Goal: Transaction & Acquisition: Obtain resource

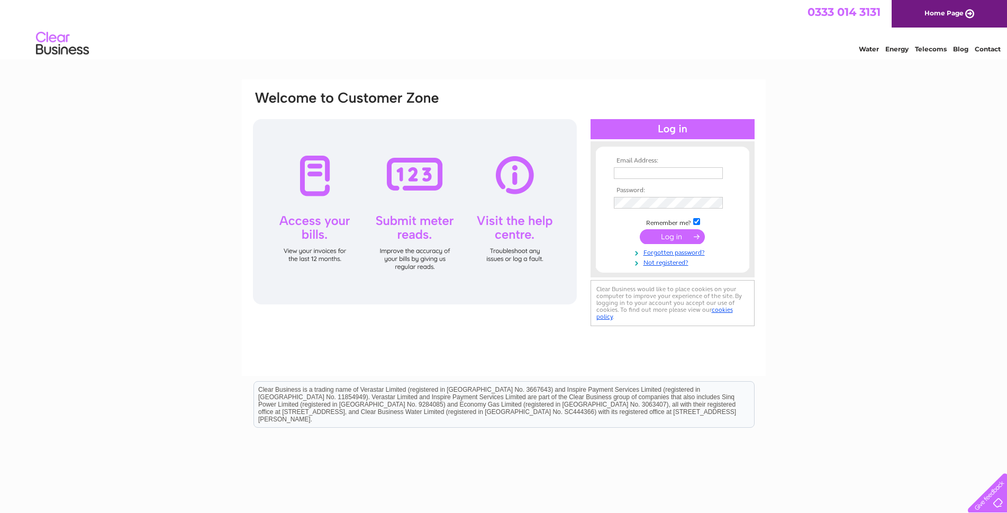
type input "georgesamra69@gmail.com"
click at [663, 232] on input "submit" at bounding box center [672, 236] width 65 height 15
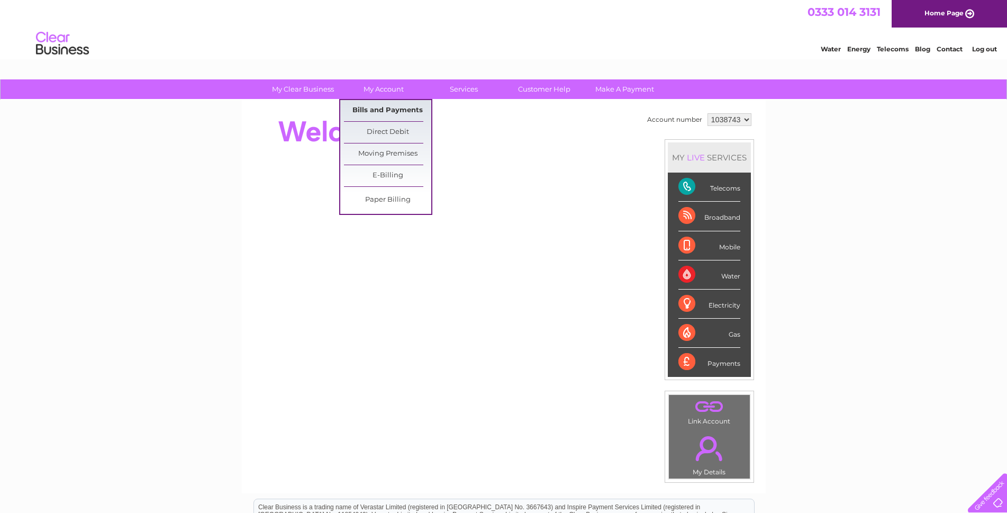
click at [380, 106] on link "Bills and Payments" at bounding box center [387, 110] width 87 height 21
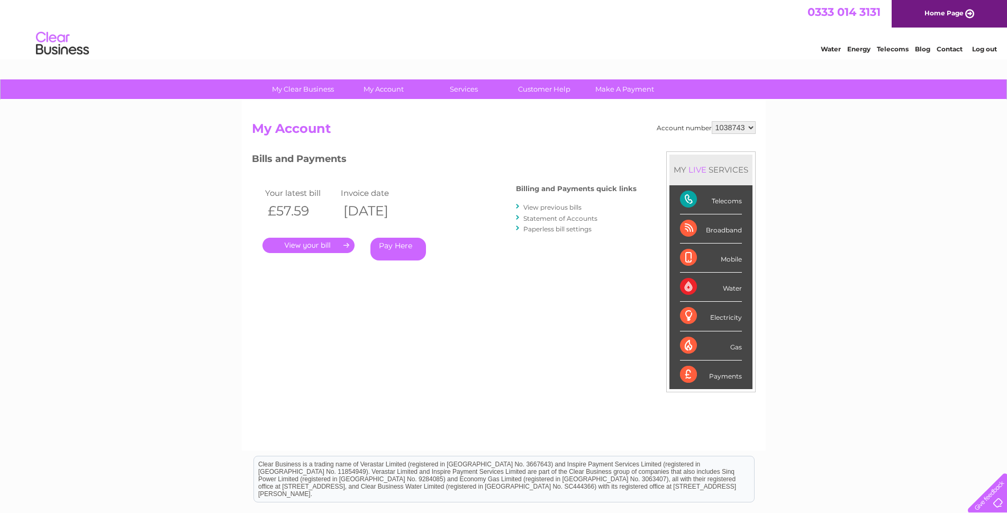
click at [554, 208] on link "View previous bills" at bounding box center [552, 207] width 58 height 8
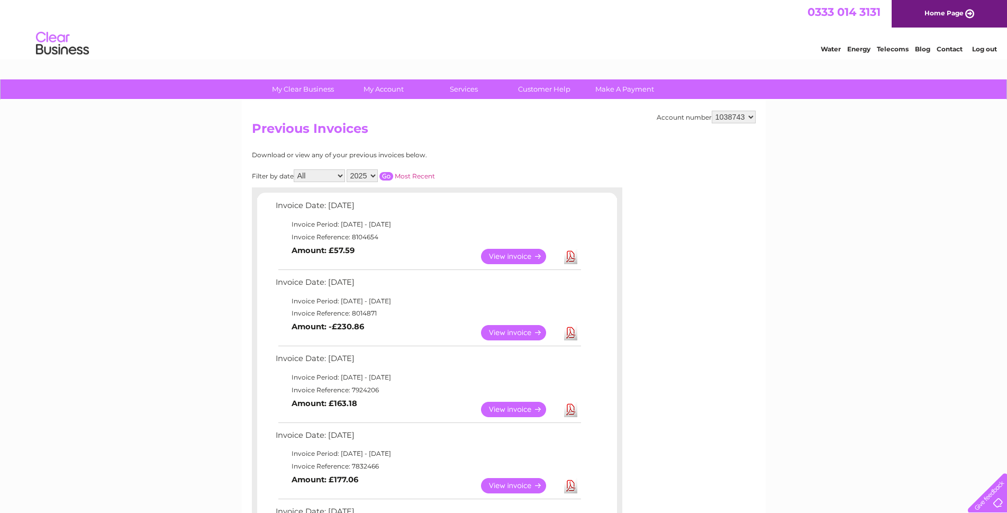
click at [508, 407] on link "View" at bounding box center [520, 409] width 78 height 15
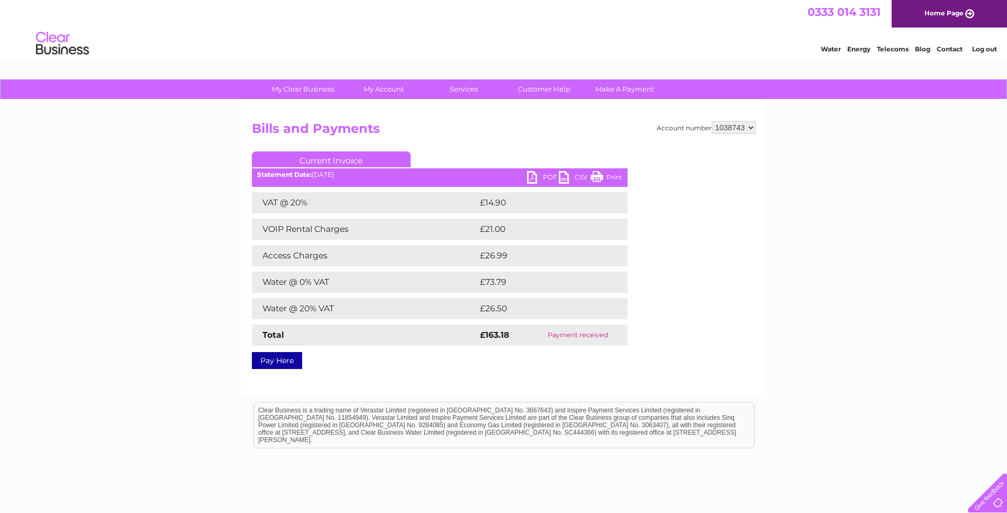
click at [546, 175] on link "PDF" at bounding box center [543, 178] width 32 height 15
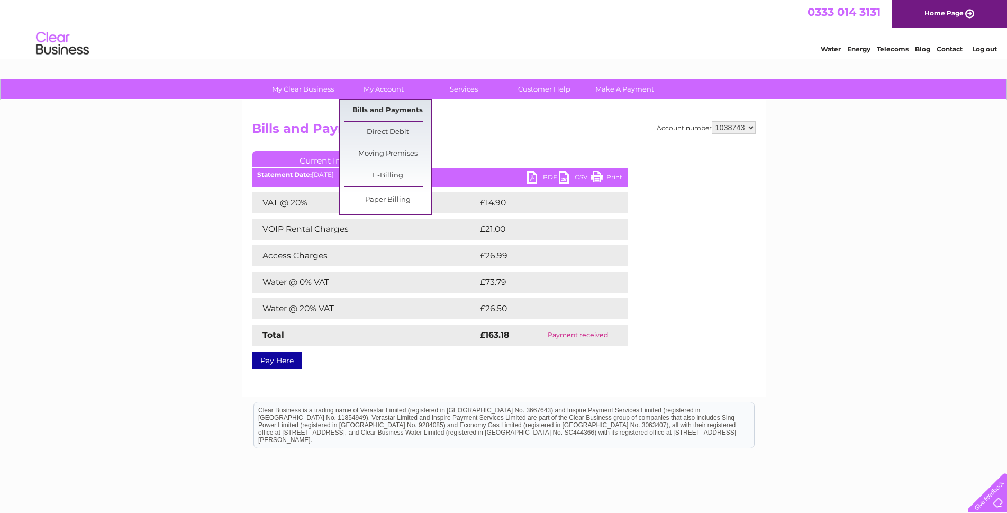
click at [384, 108] on link "Bills and Payments" at bounding box center [387, 110] width 87 height 21
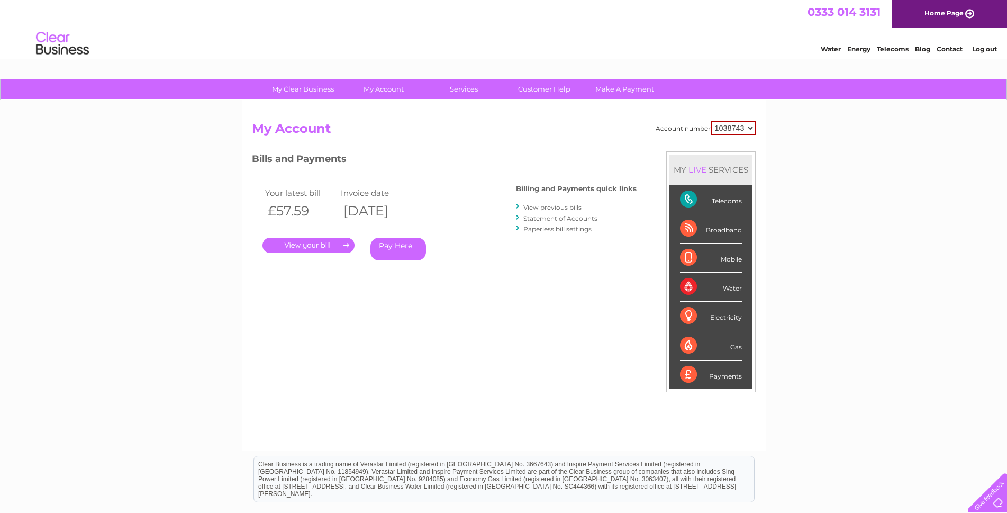
click at [543, 206] on link "View previous bills" at bounding box center [552, 207] width 58 height 8
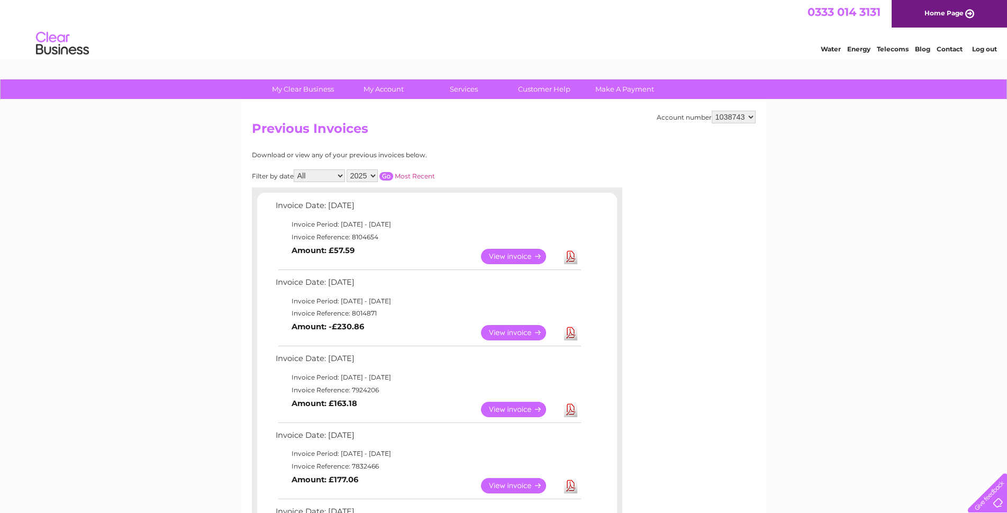
click at [519, 330] on link "View" at bounding box center [520, 332] width 78 height 15
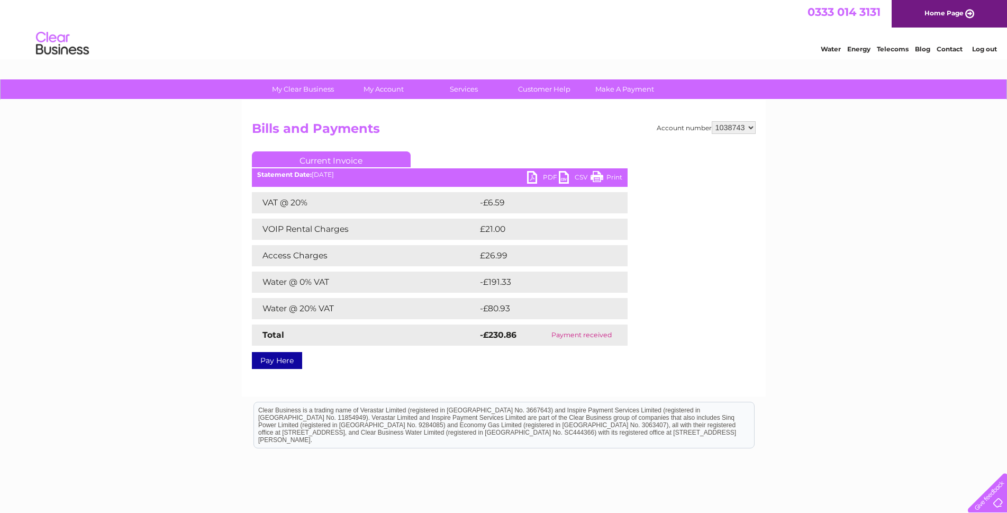
click at [533, 174] on link "PDF" at bounding box center [543, 178] width 32 height 15
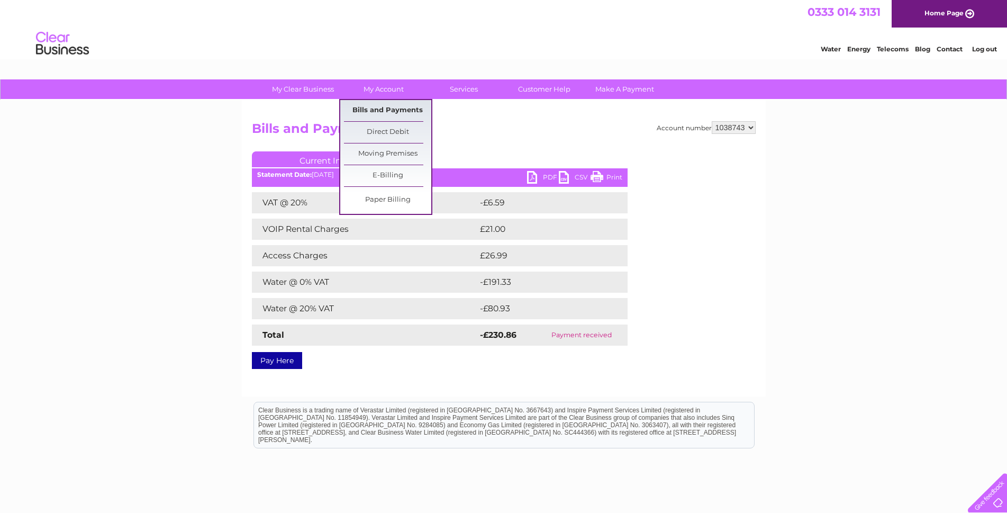
click at [379, 110] on link "Bills and Payments" at bounding box center [387, 110] width 87 height 21
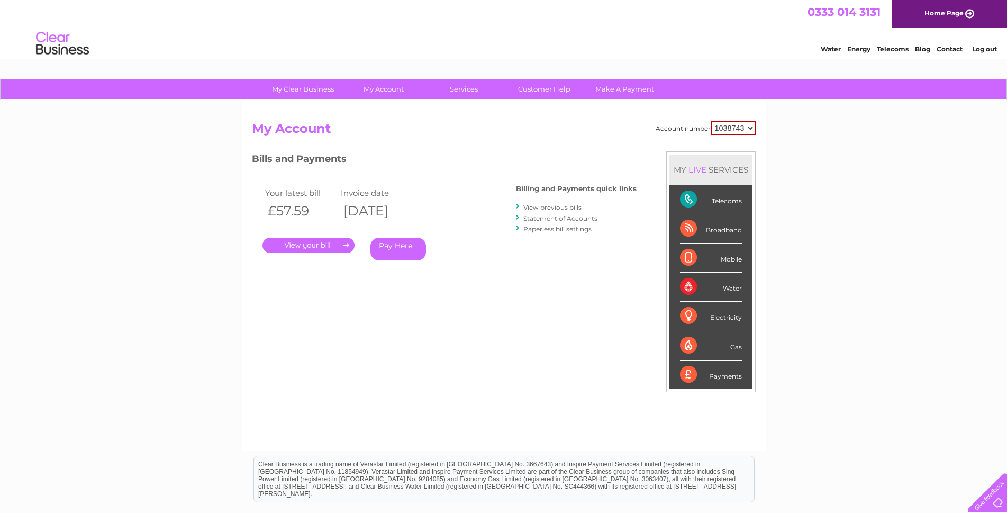
click at [538, 206] on link "View previous bills" at bounding box center [552, 207] width 58 height 8
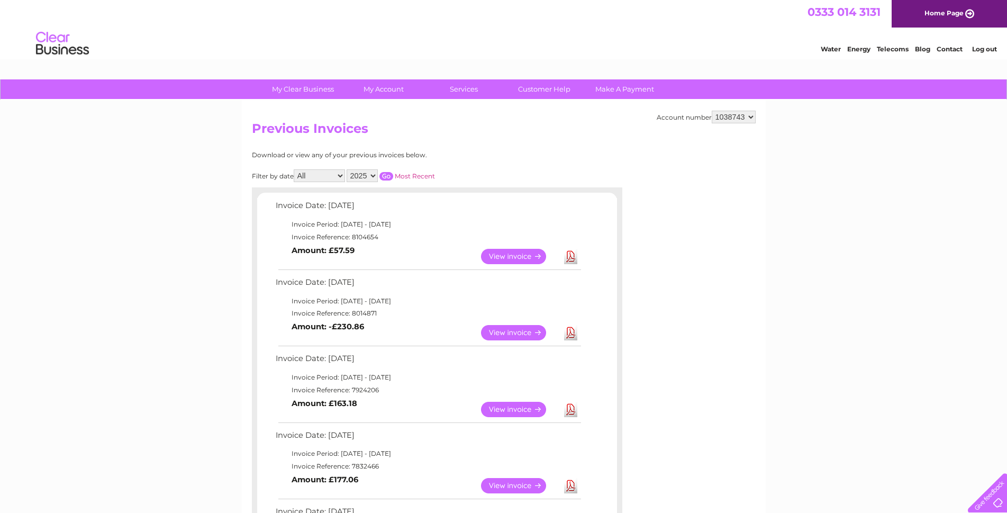
click at [525, 257] on link "View" at bounding box center [520, 256] width 78 height 15
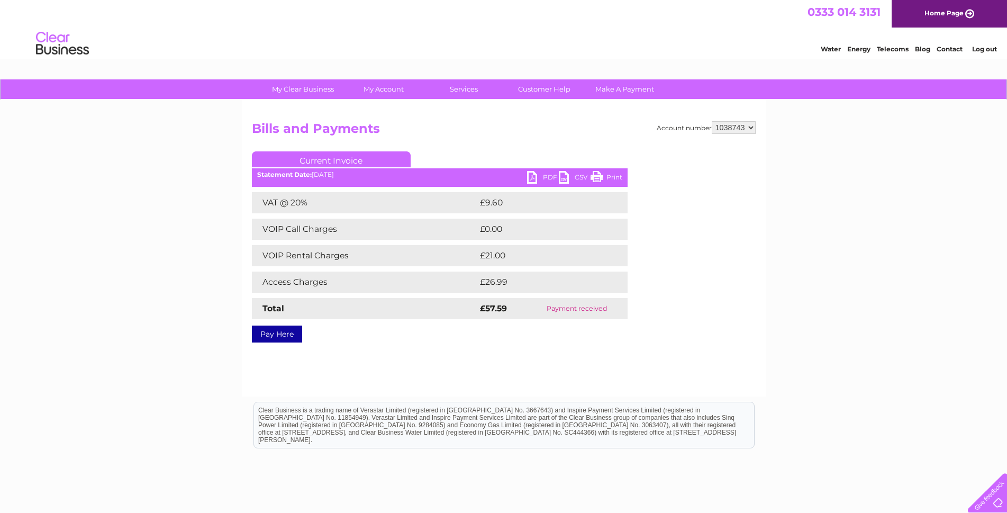
click at [543, 176] on link "PDF" at bounding box center [543, 178] width 32 height 15
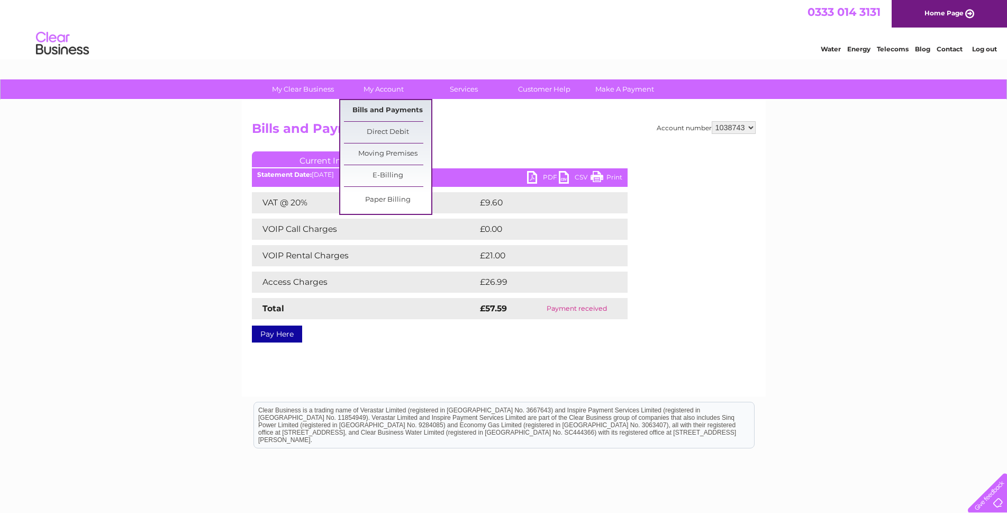
click at [390, 108] on link "Bills and Payments" at bounding box center [387, 110] width 87 height 21
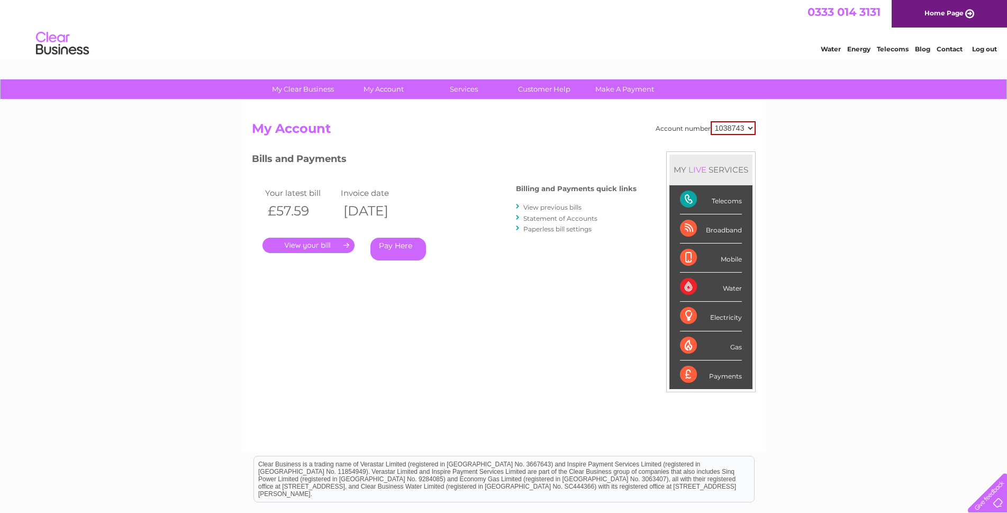
click at [748, 125] on select "1038743 1128635" at bounding box center [733, 128] width 45 height 14
select select "1128635"
click at [711, 121] on select "1038743 1128635" at bounding box center [733, 128] width 45 height 14
click at [550, 206] on link "View previous bills" at bounding box center [552, 207] width 58 height 8
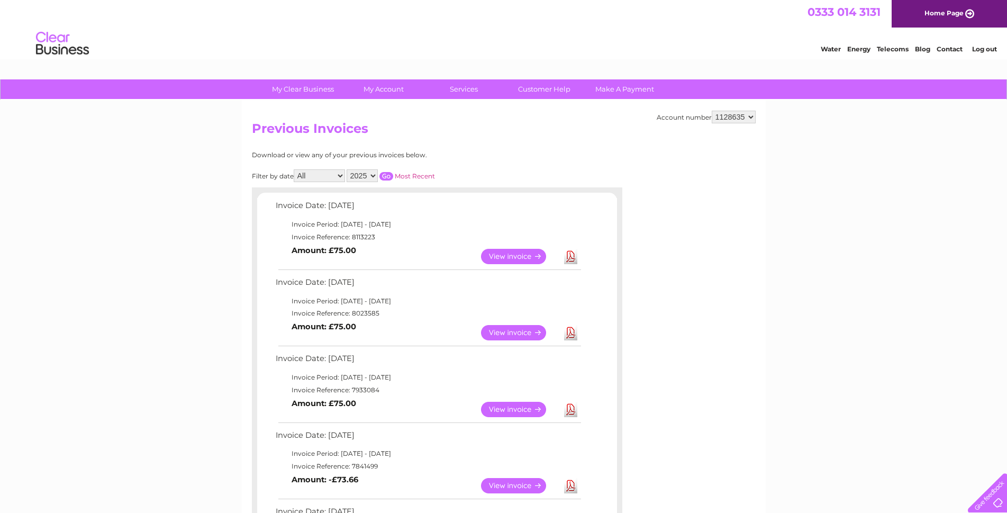
click at [513, 409] on link "View" at bounding box center [520, 409] width 78 height 15
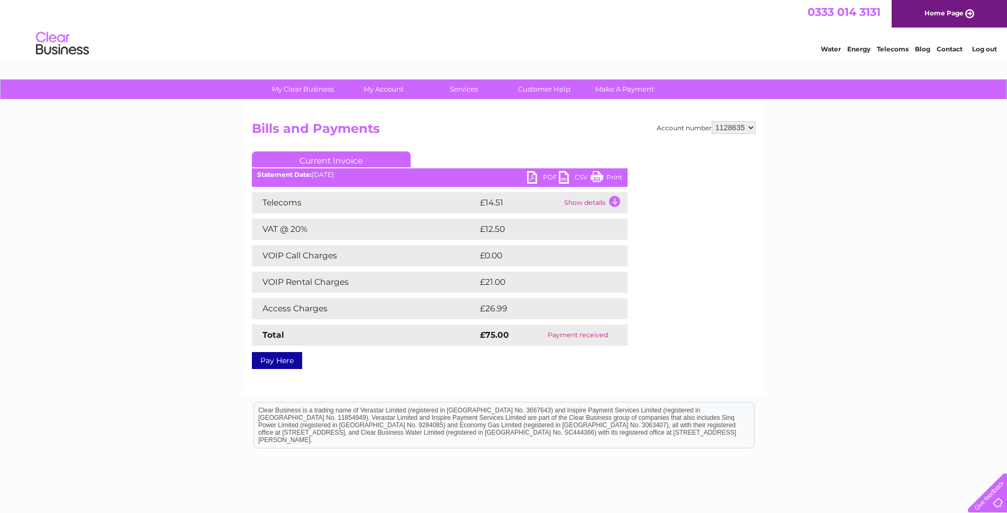
click at [535, 177] on link "PDF" at bounding box center [543, 178] width 32 height 15
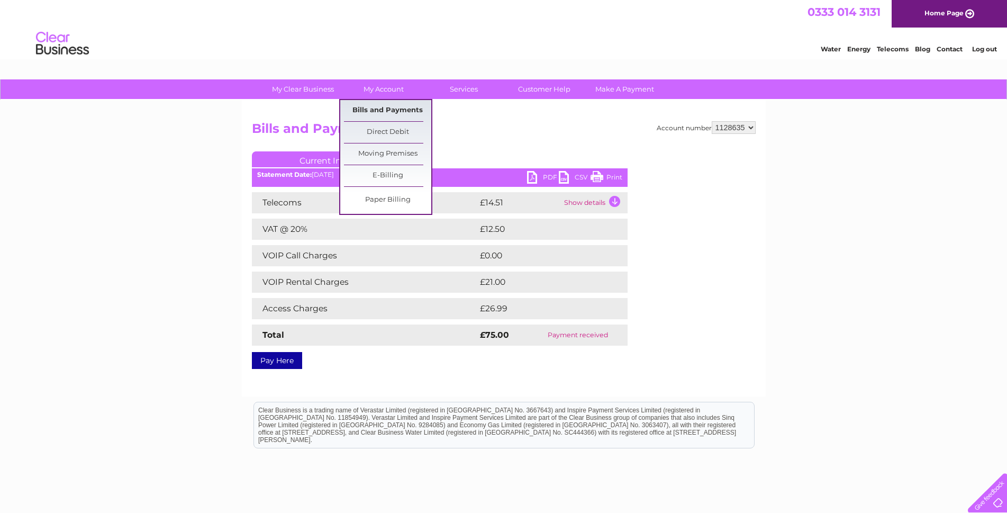
click at [374, 107] on link "Bills and Payments" at bounding box center [387, 110] width 87 height 21
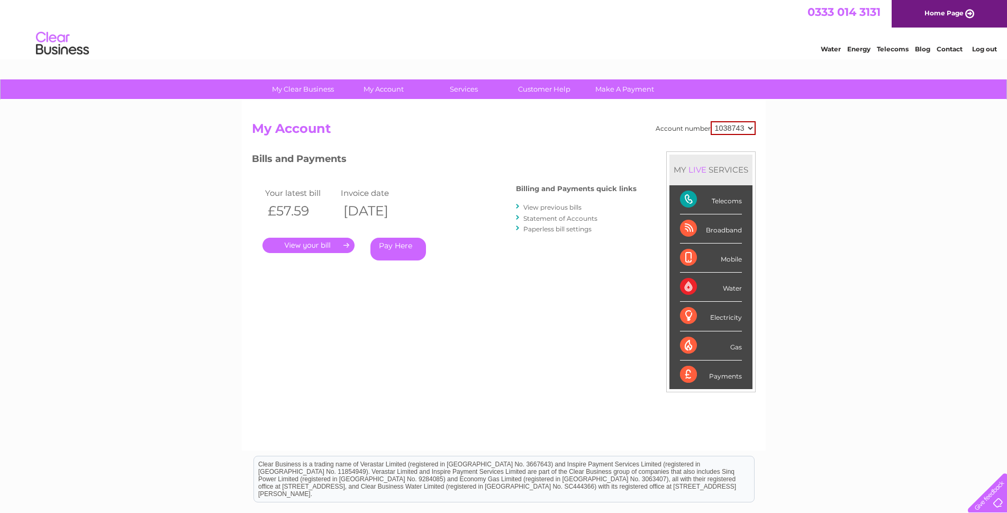
click at [747, 128] on select "1038743 1128635" at bounding box center [733, 128] width 45 height 14
select select "1128635"
click at [711, 121] on select "1038743 1128635" at bounding box center [733, 128] width 45 height 14
click at [540, 205] on link "View previous bills" at bounding box center [552, 207] width 58 height 8
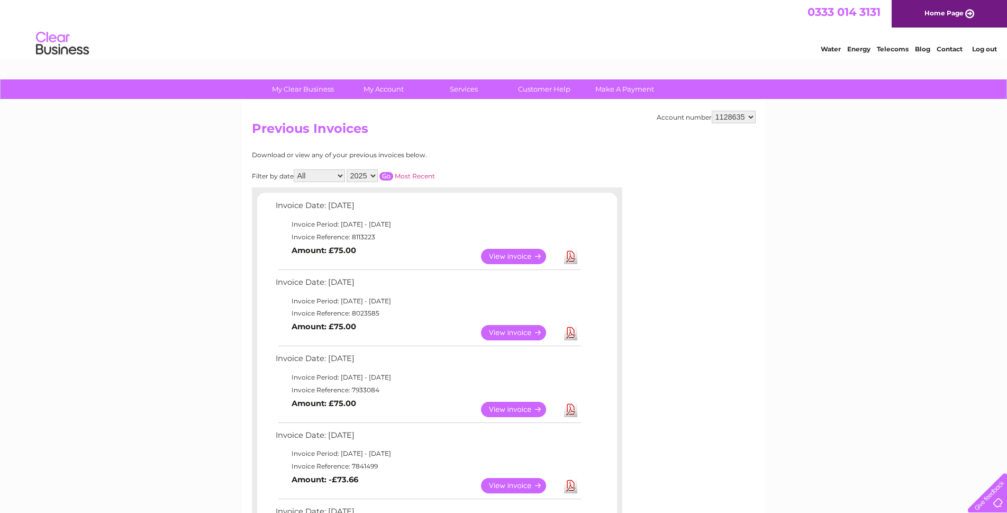
click at [532, 329] on link "View" at bounding box center [520, 332] width 78 height 15
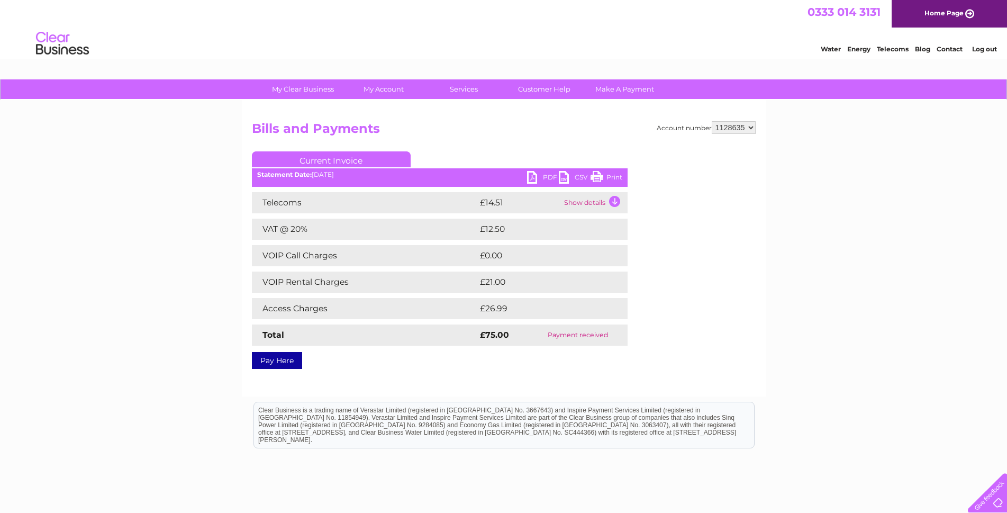
click at [546, 176] on link "PDF" at bounding box center [543, 178] width 32 height 15
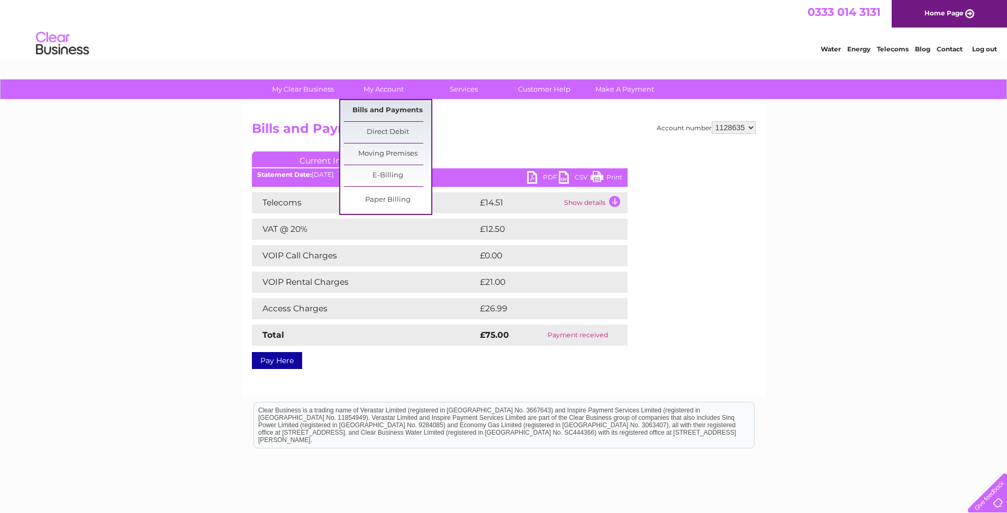
click at [378, 109] on link "Bills and Payments" at bounding box center [387, 110] width 87 height 21
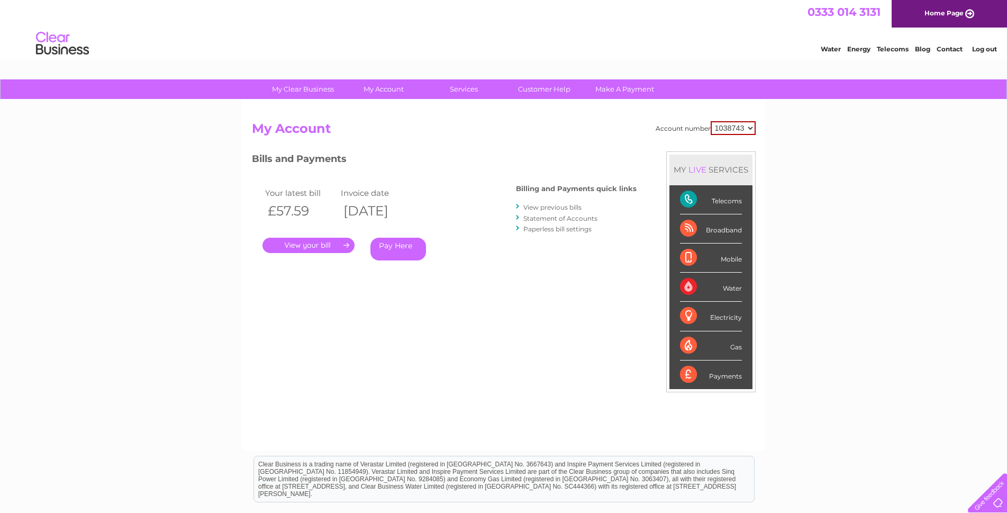
click at [752, 126] on select "1038743 1128635" at bounding box center [733, 128] width 45 height 14
select select "1128635"
click at [711, 121] on select "1038743 1128635" at bounding box center [733, 128] width 45 height 14
click at [542, 206] on link "View previous bills" at bounding box center [552, 207] width 58 height 8
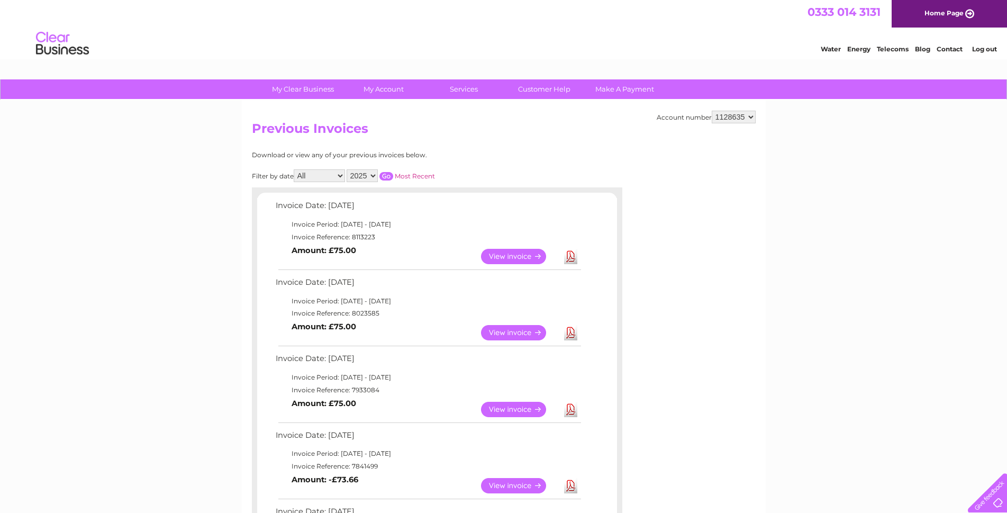
click at [514, 258] on link "View" at bounding box center [520, 256] width 78 height 15
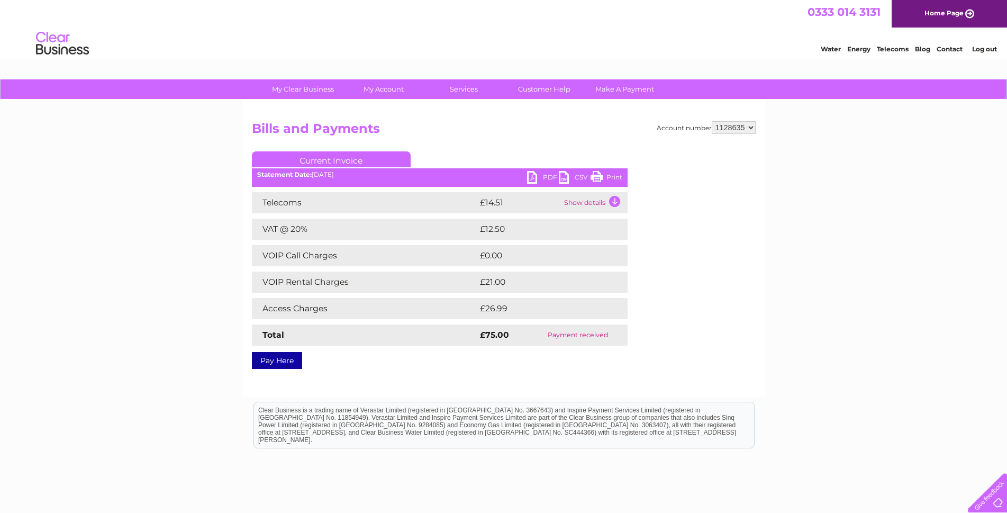
click at [545, 175] on link "PDF" at bounding box center [543, 178] width 32 height 15
